Goal: Information Seeking & Learning: Learn about a topic

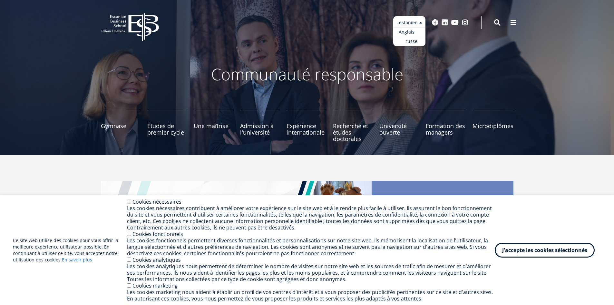
click at [415, 32] on link "Anglais" at bounding box center [409, 31] width 32 height 9
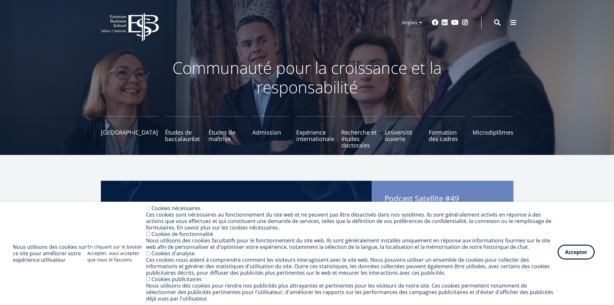
click at [574, 254] on font "Accepter" at bounding box center [576, 251] width 22 height 7
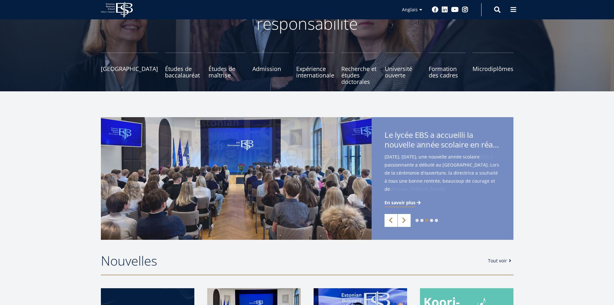
scroll to position [97, 0]
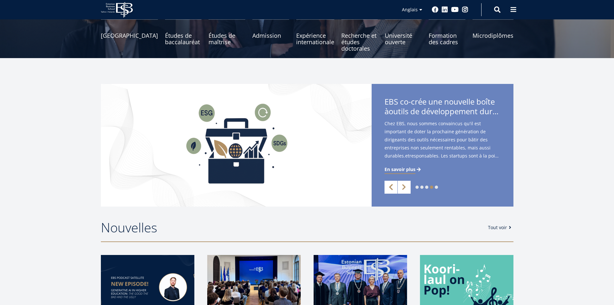
click at [392, 186] on link "Précédent" at bounding box center [390, 186] width 13 height 13
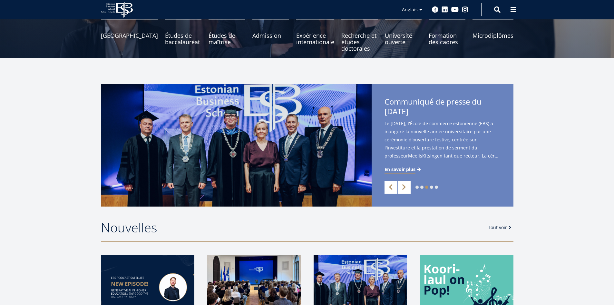
click at [399, 168] on font "En savoir plus" at bounding box center [399, 169] width 31 height 6
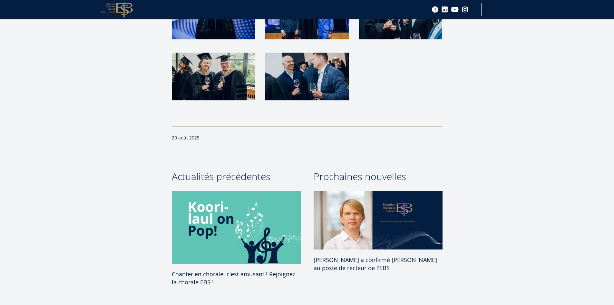
scroll to position [1772, 0]
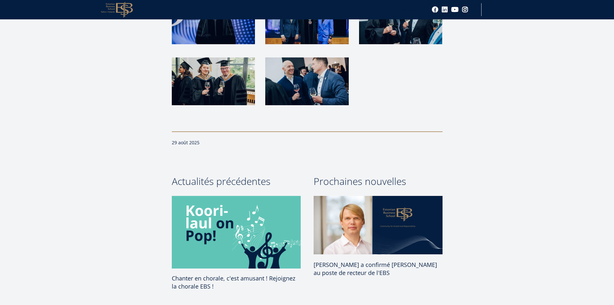
click at [236, 274] on font "Chanter en chorale, c'est amusant ! Rejoignez la chorale EBS !" at bounding box center [233, 282] width 123 height 16
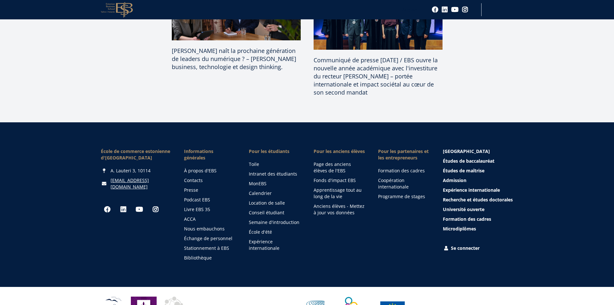
scroll to position [612, 0]
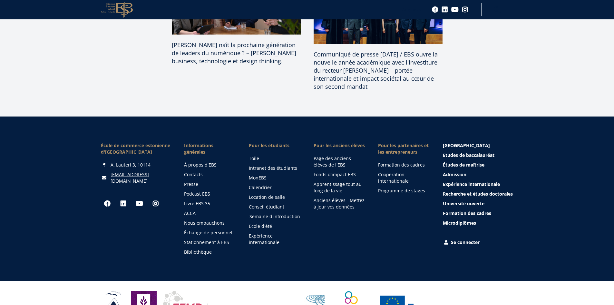
click at [271, 218] on font "Semaine d'introduction" at bounding box center [274, 216] width 51 height 6
